Goal: Use online tool/utility: Utilize a website feature to perform a specific function

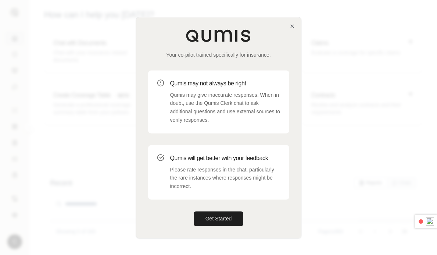
click at [290, 23] on div "Your co-pilot trained specifically for insurance. Qumis may not always be right…" at bounding box center [218, 127] width 165 height 220
click at [292, 25] on icon "button" at bounding box center [292, 26] width 6 height 6
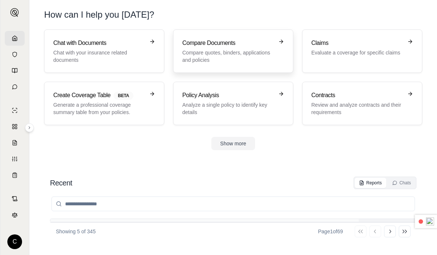
click at [237, 63] on p "Compare quotes, binders, applications and policies" at bounding box center [228, 56] width 92 height 15
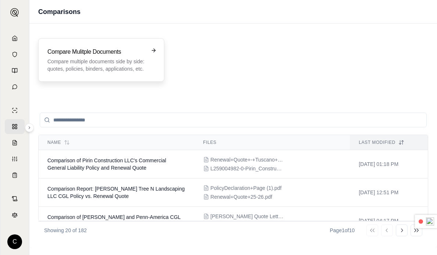
click at [151, 67] on div "Compare Mulitple Documents Compare multiple documents side by side: quotes, pol…" at bounding box center [101, 59] width 108 height 25
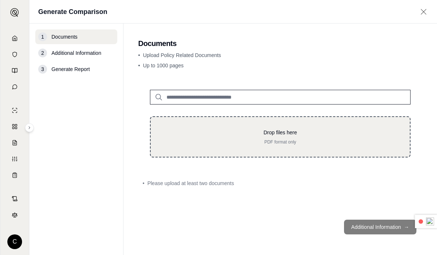
click at [235, 122] on div "Drop files here PDF format only" at bounding box center [280, 136] width 261 height 41
type input "**********"
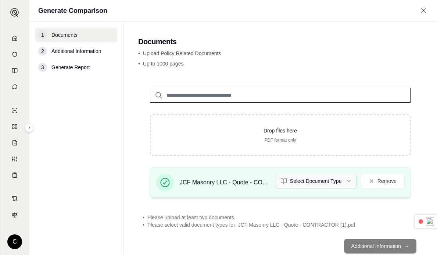
click at [316, 180] on html "C Generate Comparison 1 Documents 2 Additional Information 3 Generate Report Do…" at bounding box center [218, 127] width 437 height 255
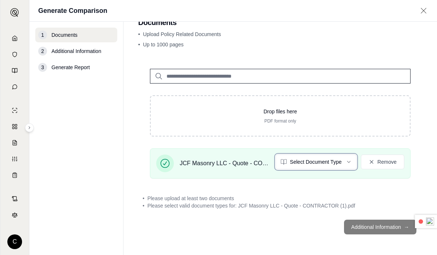
scroll to position [12, 0]
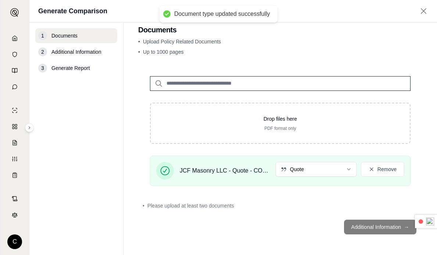
click at [354, 221] on footer "Additional Information →" at bounding box center [280, 227] width 284 height 26
click at [355, 225] on footer "Additional Information →" at bounding box center [280, 227] width 284 height 26
click at [362, 232] on footer "Additional Information →" at bounding box center [280, 227] width 284 height 26
click at [362, 222] on footer "Additional Information →" at bounding box center [280, 227] width 284 height 26
click at [11, 16] on img at bounding box center [14, 12] width 9 height 9
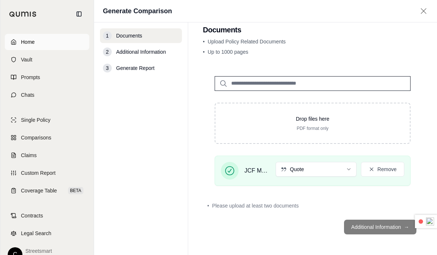
click at [17, 40] on link "Home" at bounding box center [47, 42] width 85 height 16
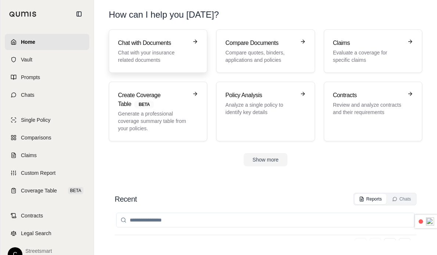
click at [141, 51] on p "Chat with your insurance related documents" at bounding box center [153, 56] width 70 height 15
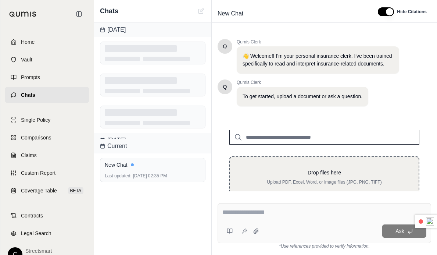
scroll to position [24, 0]
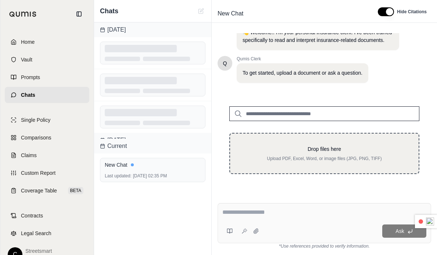
click at [279, 150] on p "Drop files here" at bounding box center [324, 148] width 165 height 7
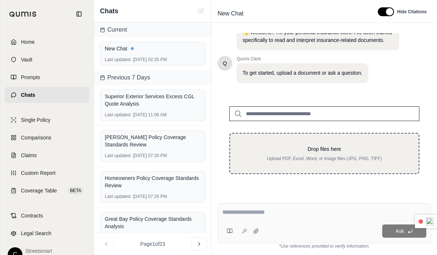
type input "**********"
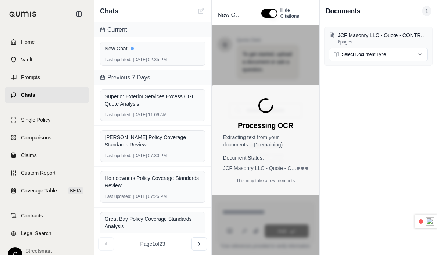
scroll to position [158, 0]
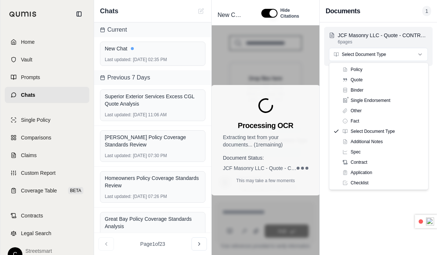
click at [386, 50] on html "Home Vault Prompts Chats Single Policy Comparisons Claims Custom Report Coverag…" at bounding box center [218, 127] width 437 height 255
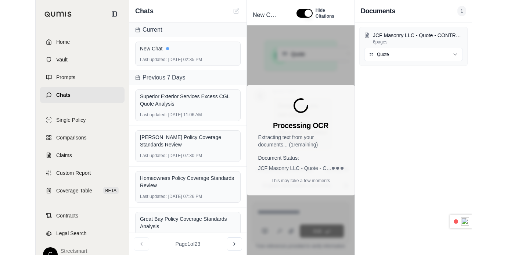
scroll to position [246, 0]
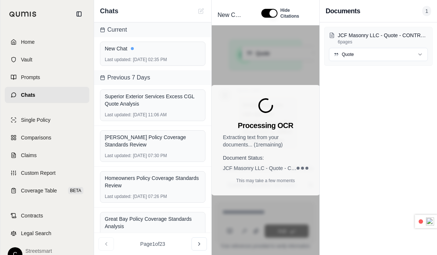
click at [435, 64] on div "JCF Masonry LLC - Quote - CONTRACTOR (1).pdf 6 pages Quote" at bounding box center [378, 138] width 117 height 232
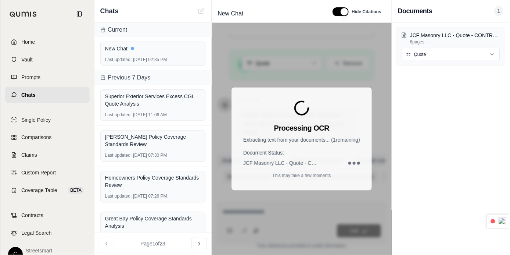
scroll to position [175, 0]
click at [81, 14] on icon at bounding box center [79, 14] width 6 height 6
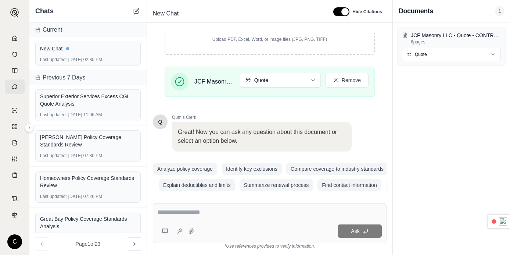
scroll to position [151, 0]
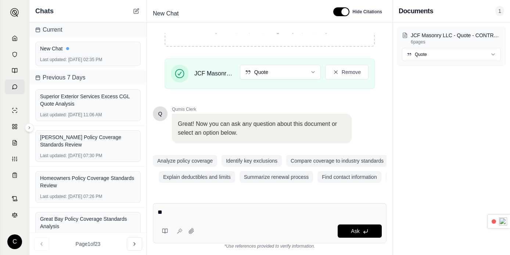
type textarea "*"
type textarea "**********"
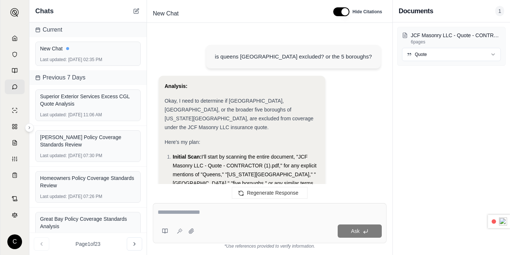
scroll to position [550, 0]
